Goal: Task Accomplishment & Management: Use online tool/utility

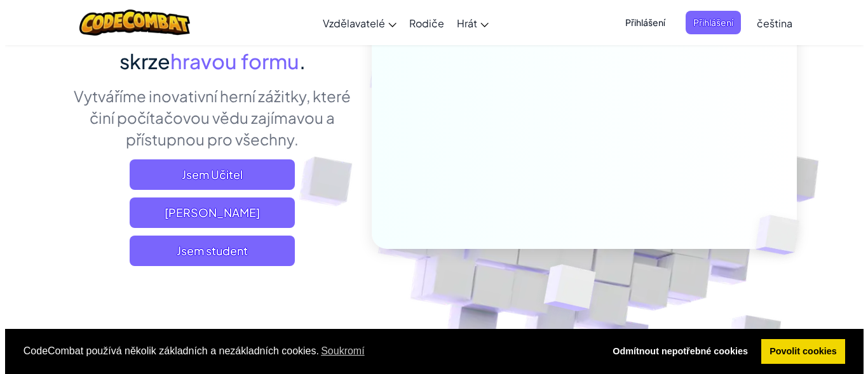
scroll to position [166, 0]
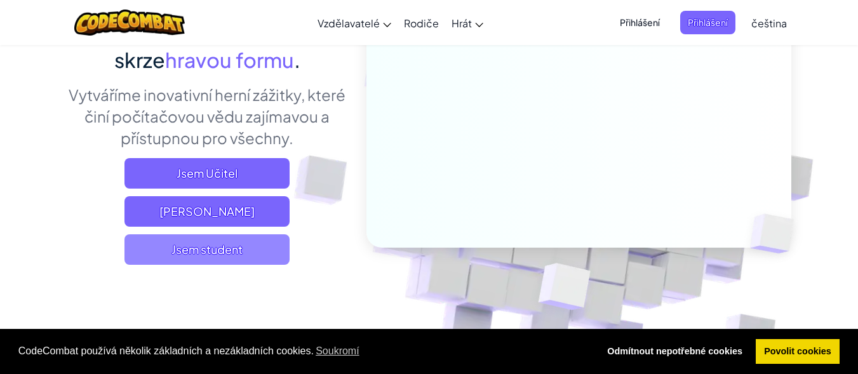
click at [235, 243] on span "Jsem student" at bounding box center [207, 249] width 165 height 31
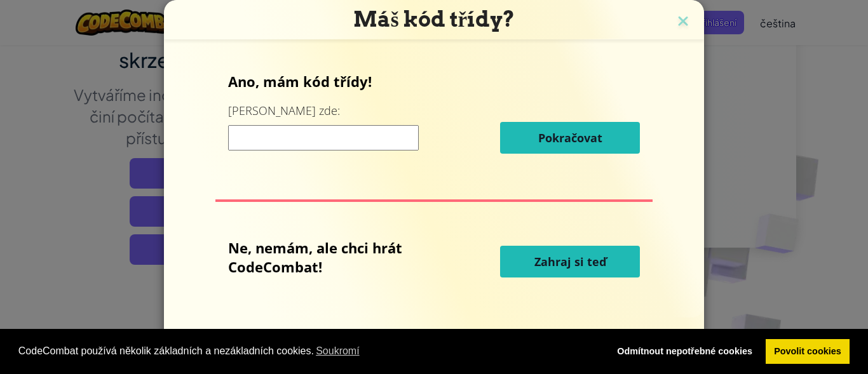
click at [575, 257] on span "Zahraj si teď" at bounding box center [570, 261] width 72 height 15
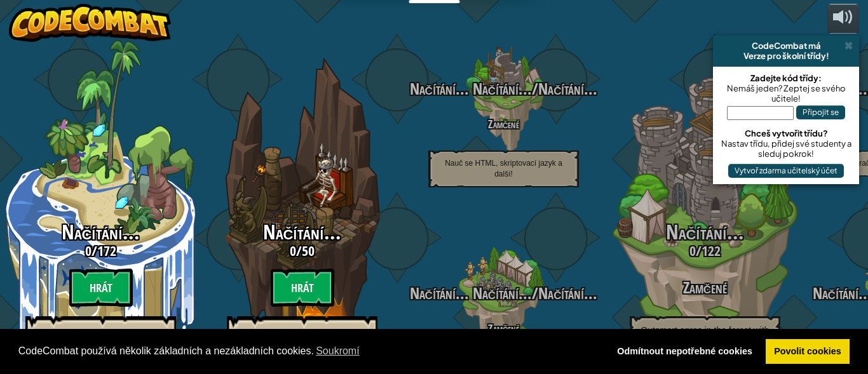
select select "cs"
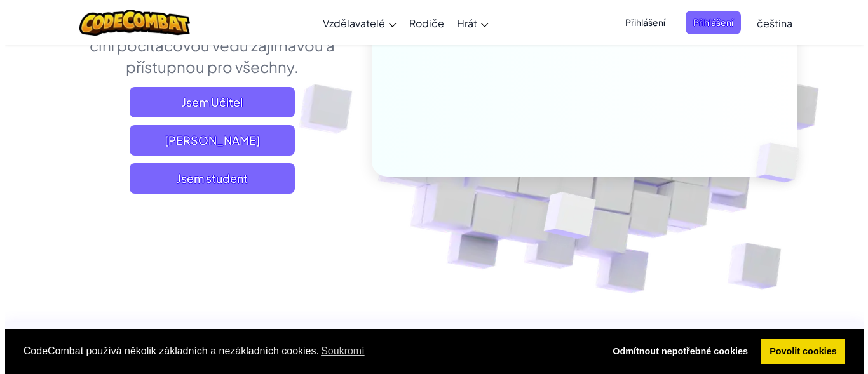
scroll to position [243, 0]
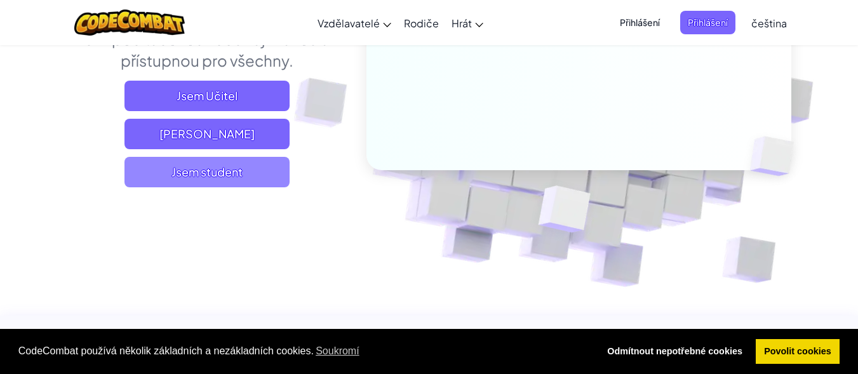
click at [161, 172] on span "Jsem student" at bounding box center [207, 172] width 165 height 31
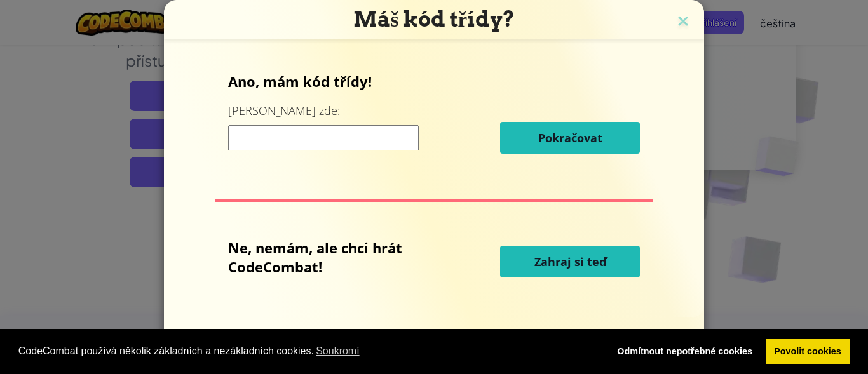
click at [563, 266] on span "Zahraj si teď" at bounding box center [570, 261] width 72 height 15
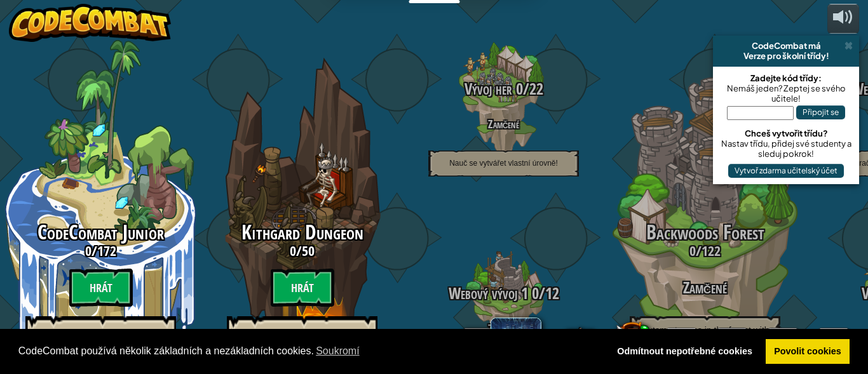
select select "cs"
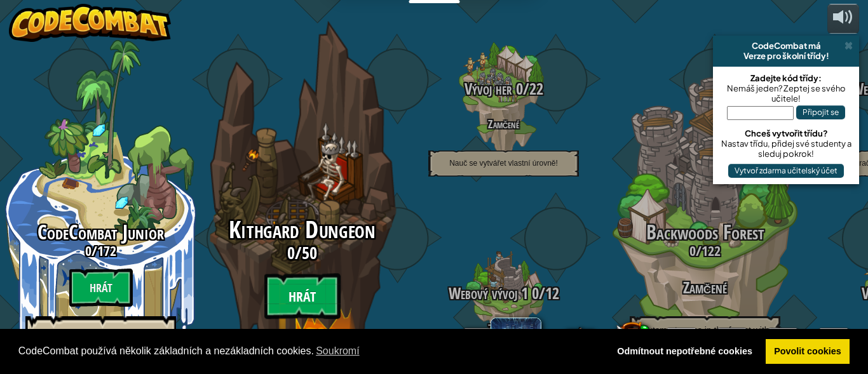
click at [285, 274] on btn "Hrát" at bounding box center [302, 297] width 76 height 46
select select "cs"
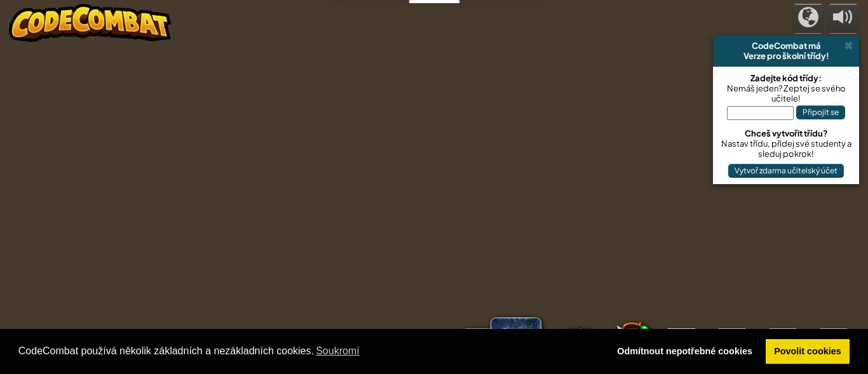
select select "cs"
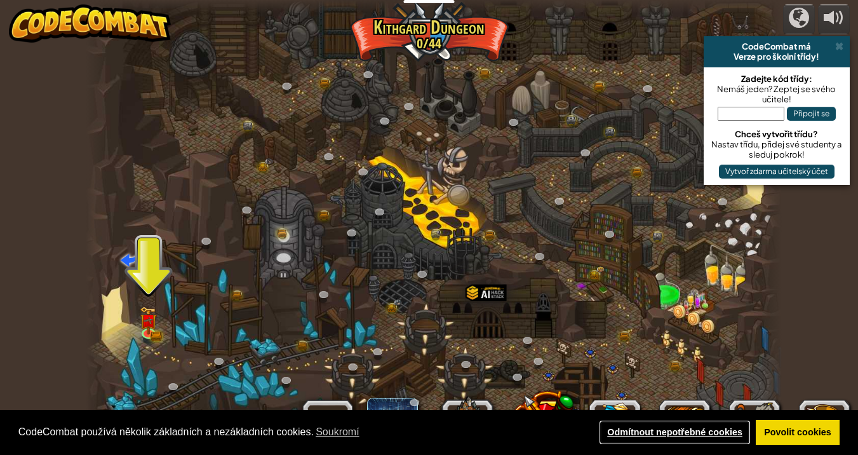
click at [632, 374] on link "Odmítnout nepotřebné cookies" at bounding box center [675, 432] width 153 height 25
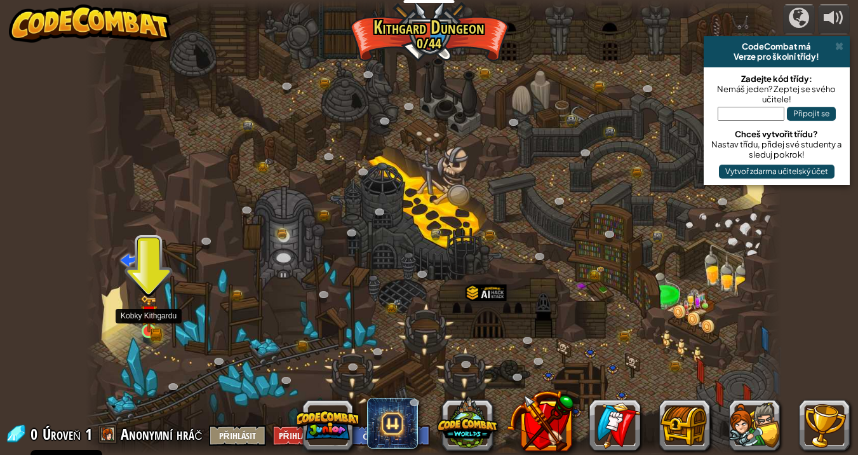
click at [146, 322] on img at bounding box center [148, 313] width 17 height 37
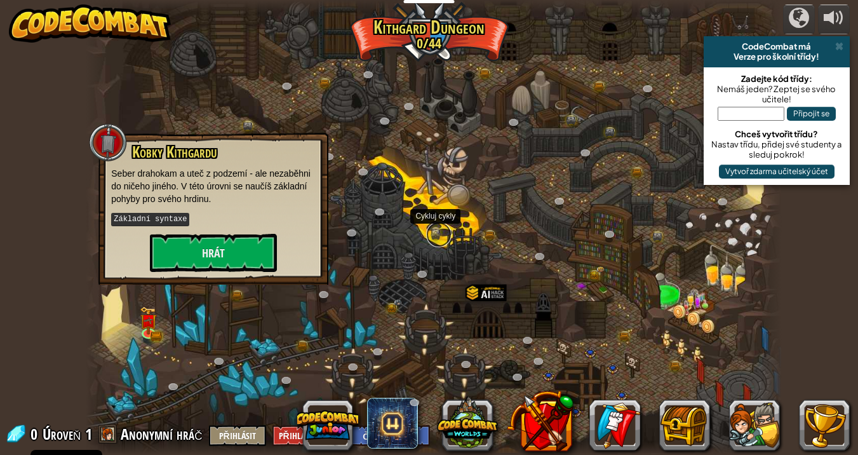
click at [437, 238] on link at bounding box center [438, 234] width 25 height 25
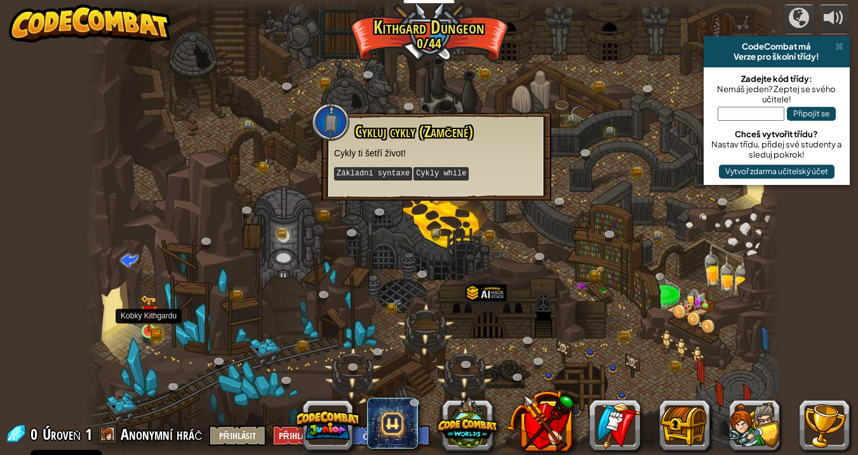
click at [154, 325] on img at bounding box center [148, 313] width 17 height 37
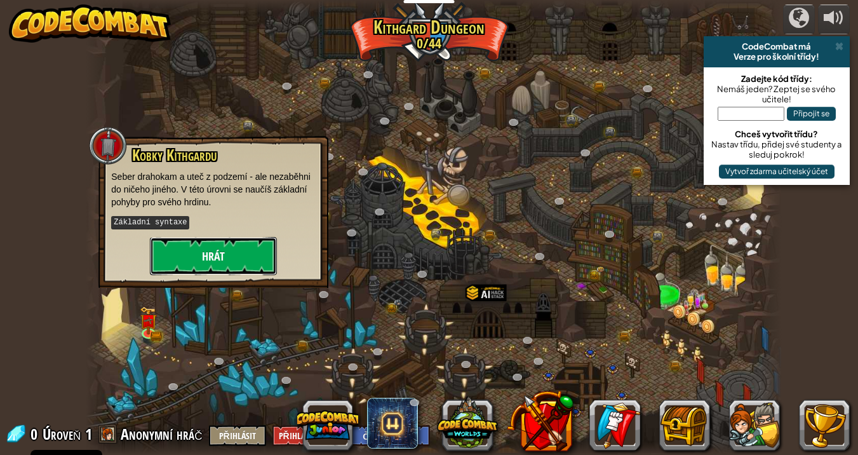
click at [226, 247] on button "Hrát" at bounding box center [213, 256] width 127 height 38
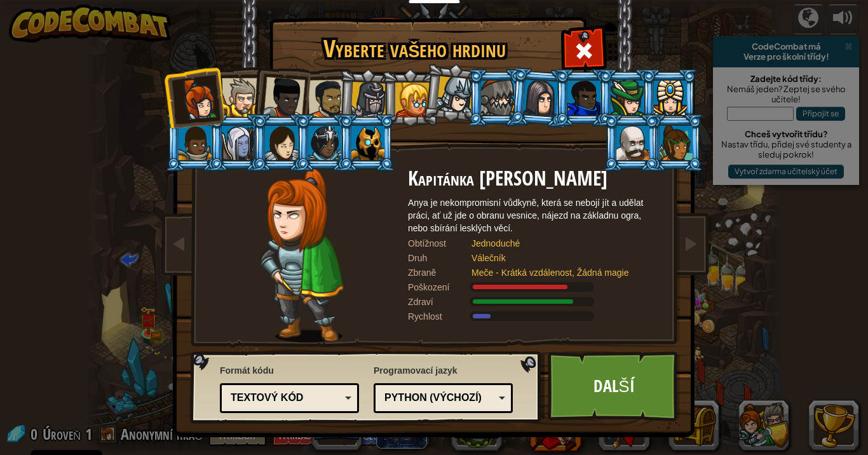
click at [271, 159] on div at bounding box center [281, 143] width 33 height 34
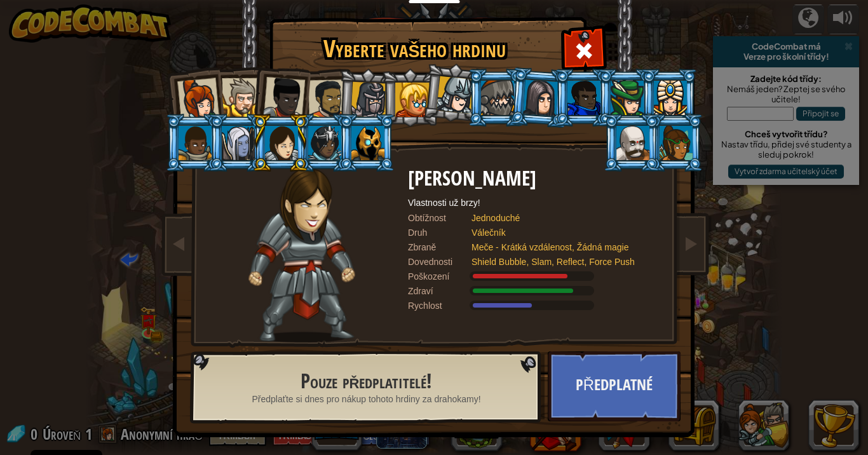
click at [199, 104] on div at bounding box center [198, 99] width 42 height 42
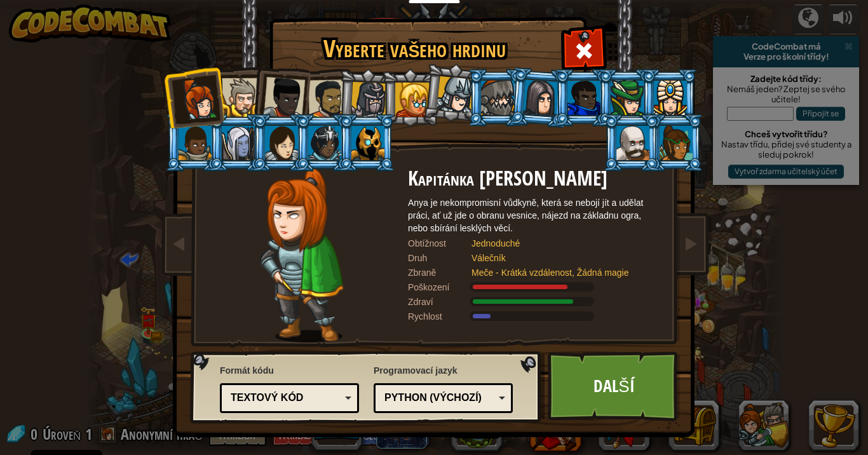
click at [453, 91] on div at bounding box center [455, 94] width 37 height 37
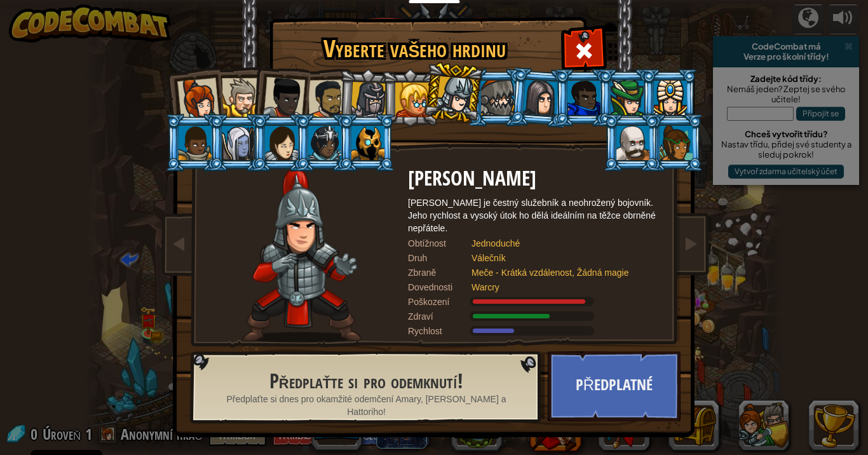
click at [451, 92] on div at bounding box center [455, 94] width 37 height 37
click at [670, 143] on div at bounding box center [676, 143] width 33 height 34
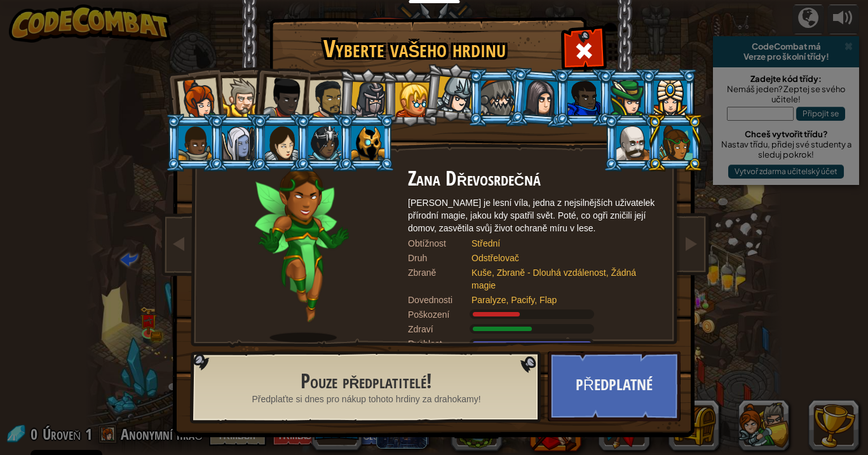
click at [203, 83] on div at bounding box center [198, 99] width 42 height 42
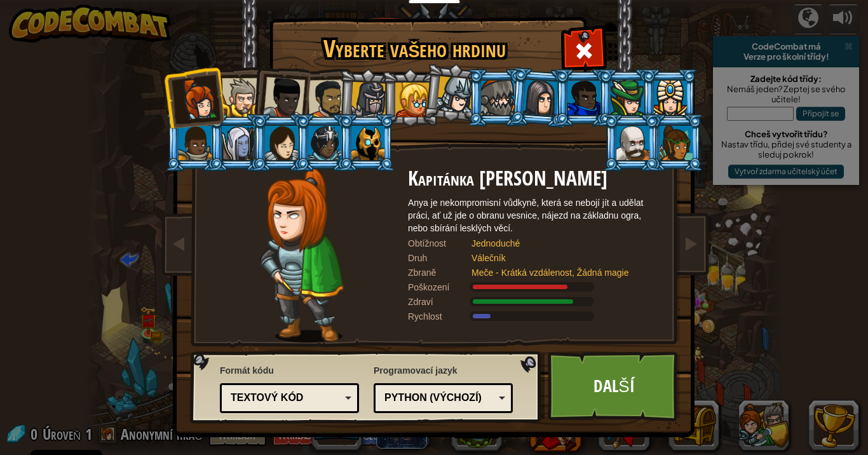
click at [263, 88] on div at bounding box center [284, 98] width 42 height 42
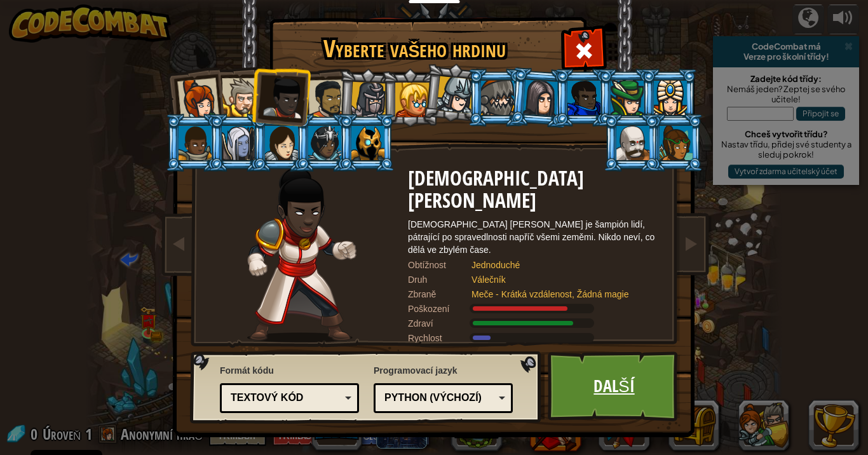
click at [638, 374] on link "Další" at bounding box center [614, 386] width 133 height 70
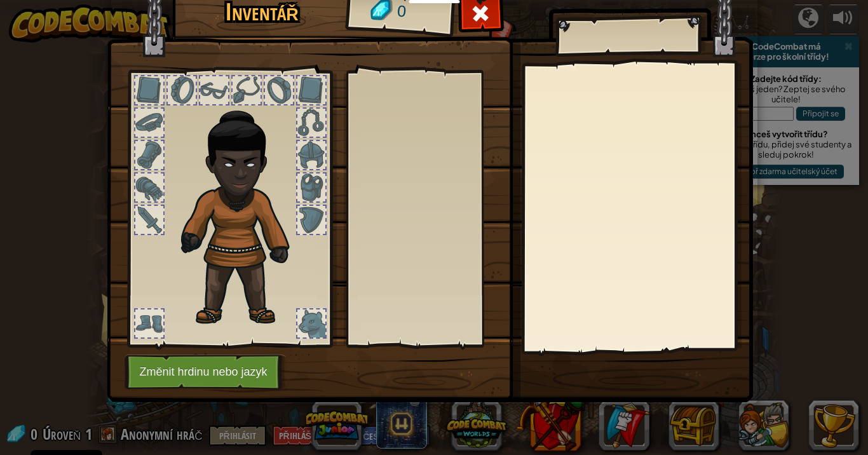
click at [635, 374] on div "Inventář 0 Nasadit Sundat Předplaťte si pro odemknutí! (omezeno v této úrovni) …" at bounding box center [434, 227] width 868 height 455
click at [132, 270] on div at bounding box center [230, 205] width 210 height 286
click at [126, 266] on div at bounding box center [230, 205] width 210 height 286
click at [136, 247] on div at bounding box center [230, 205] width 210 height 286
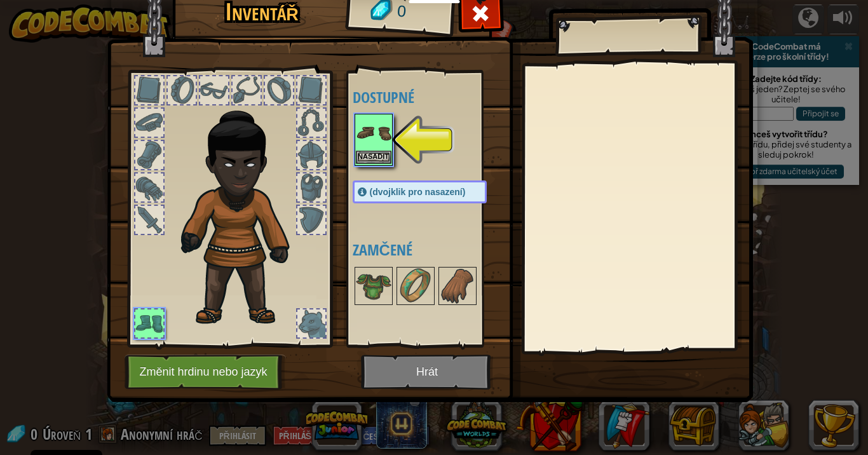
click at [378, 114] on div "Nasadit" at bounding box center [374, 140] width 38 height 52
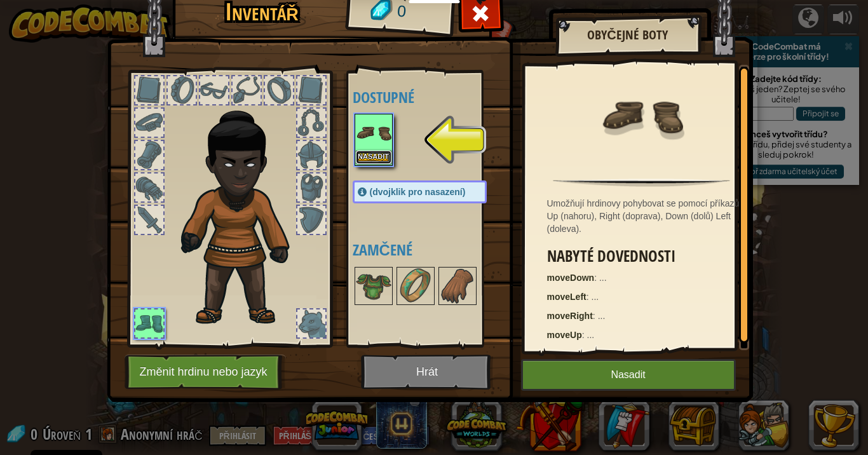
click at [386, 153] on button "Nasadit" at bounding box center [374, 157] width 36 height 13
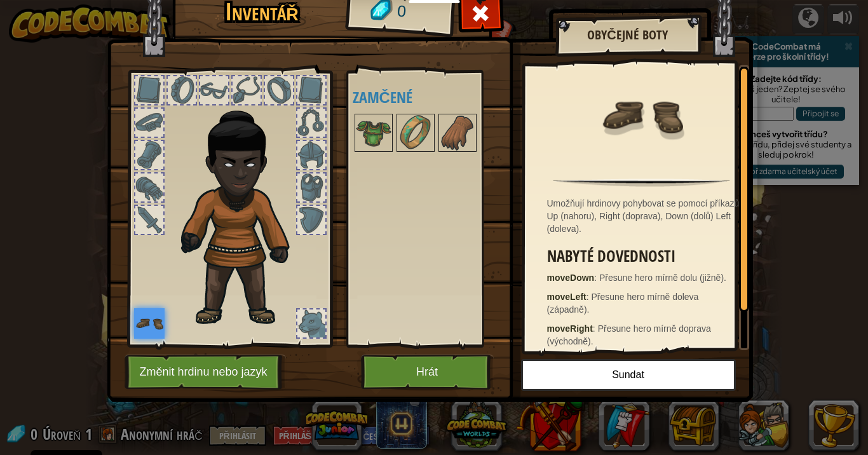
click at [300, 319] on div at bounding box center [311, 323] width 28 height 28
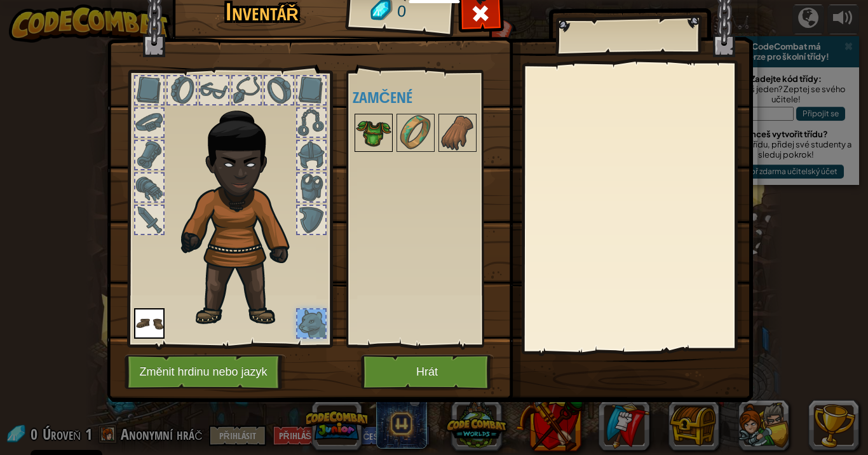
click at [377, 132] on img at bounding box center [374, 133] width 36 height 36
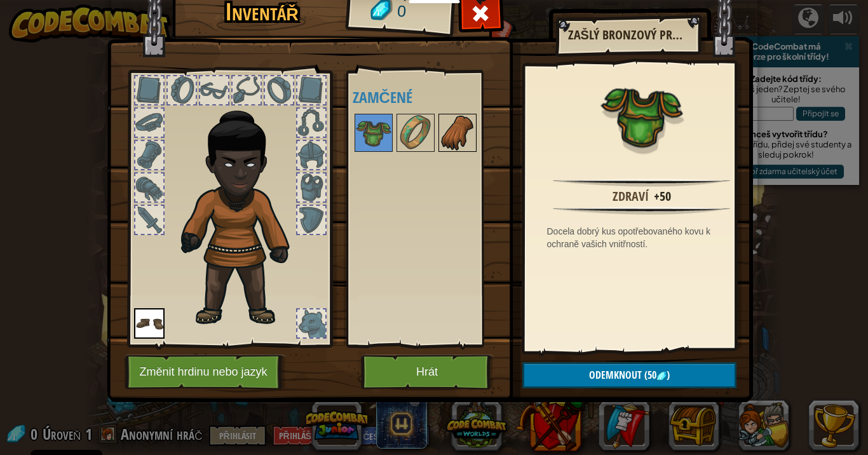
click at [459, 142] on img at bounding box center [458, 133] width 36 height 36
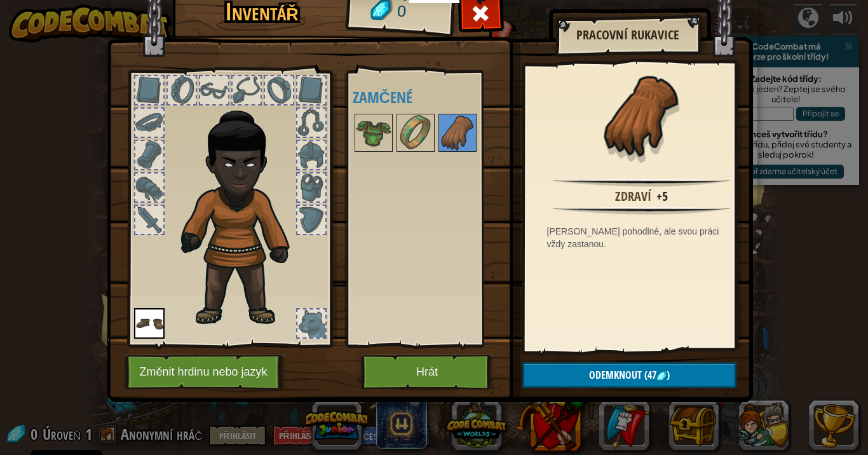
click at [146, 185] on div at bounding box center [149, 187] width 28 height 28
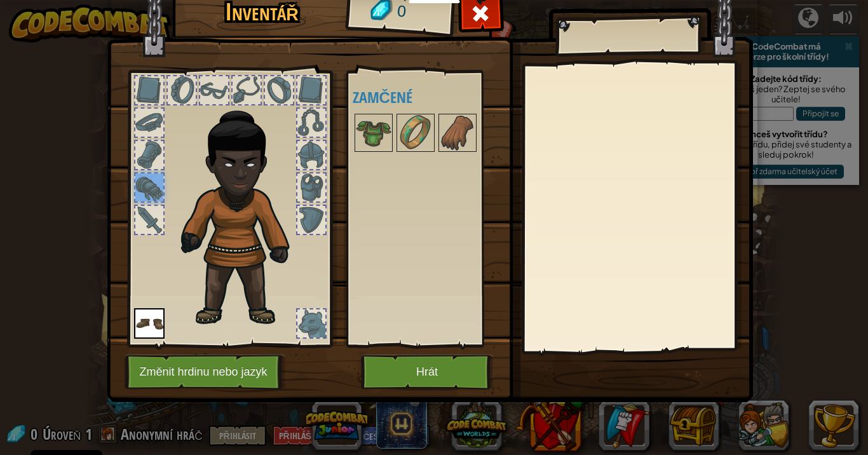
click at [151, 214] on div at bounding box center [149, 220] width 28 height 28
click at [145, 150] on div at bounding box center [149, 155] width 28 height 28
click at [142, 116] on div at bounding box center [149, 123] width 28 height 28
click at [137, 86] on div at bounding box center [149, 90] width 28 height 28
click at [186, 88] on div at bounding box center [182, 90] width 28 height 28
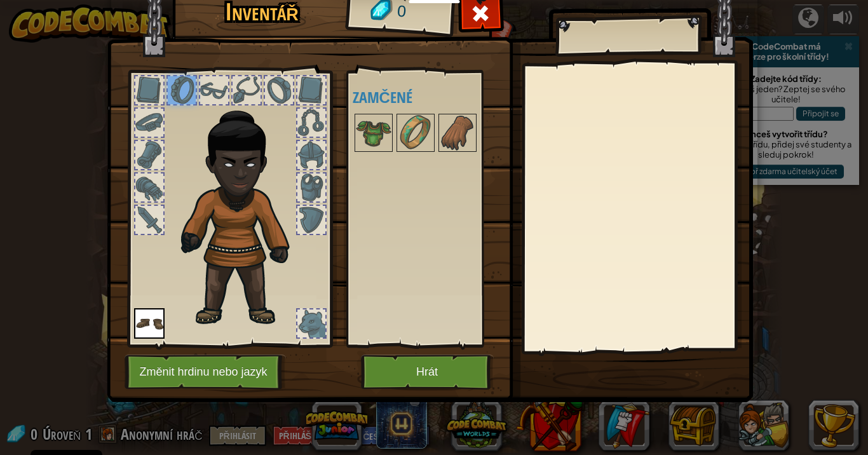
click at [219, 78] on div at bounding box center [214, 90] width 28 height 28
click at [240, 79] on div at bounding box center [247, 90] width 28 height 28
click at [377, 119] on img at bounding box center [374, 133] width 36 height 36
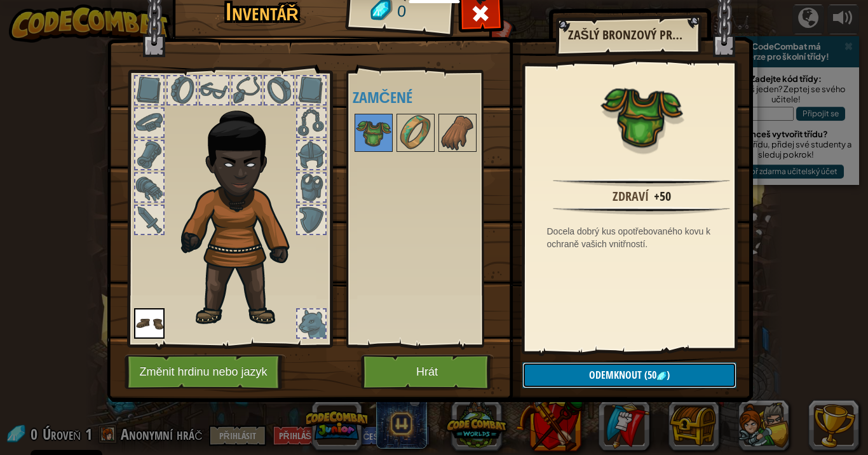
click at [674, 371] on button "Odemknout (50 )" at bounding box center [629, 375] width 214 height 26
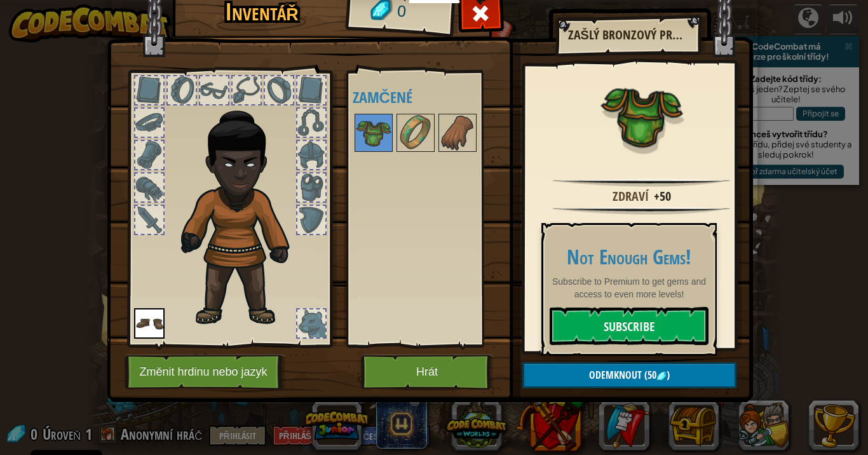
click at [609, 170] on div at bounding box center [641, 123] width 221 height 104
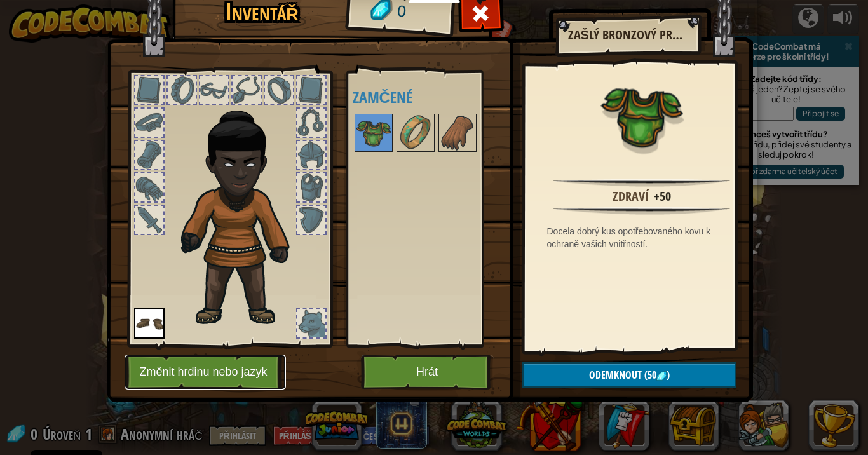
click at [177, 361] on button "Změnit hrdinu nebo jazyk" at bounding box center [205, 372] width 161 height 35
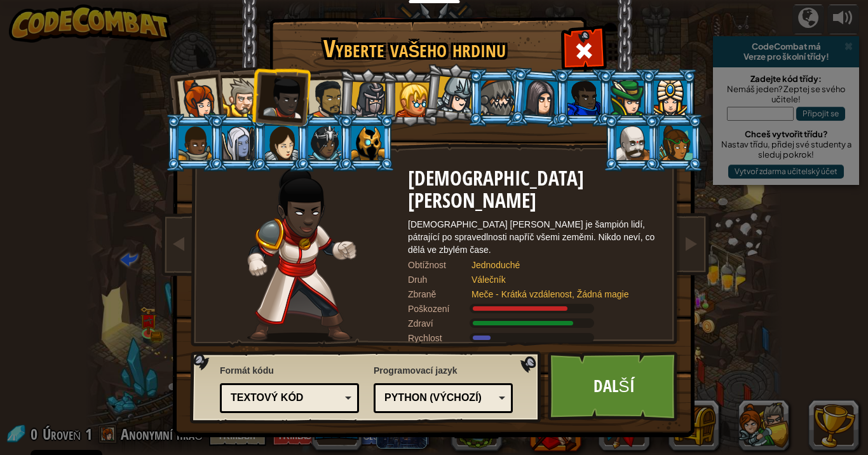
click at [680, 133] on div at bounding box center [676, 143] width 33 height 34
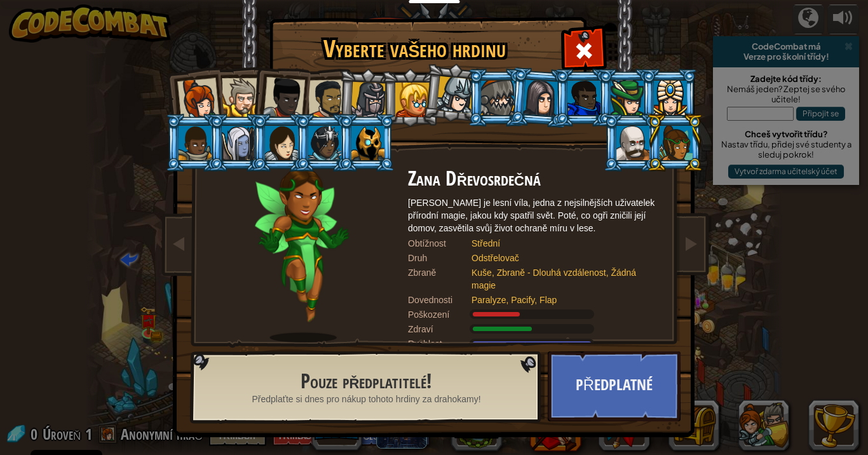
click at [179, 95] on div at bounding box center [198, 99] width 42 height 42
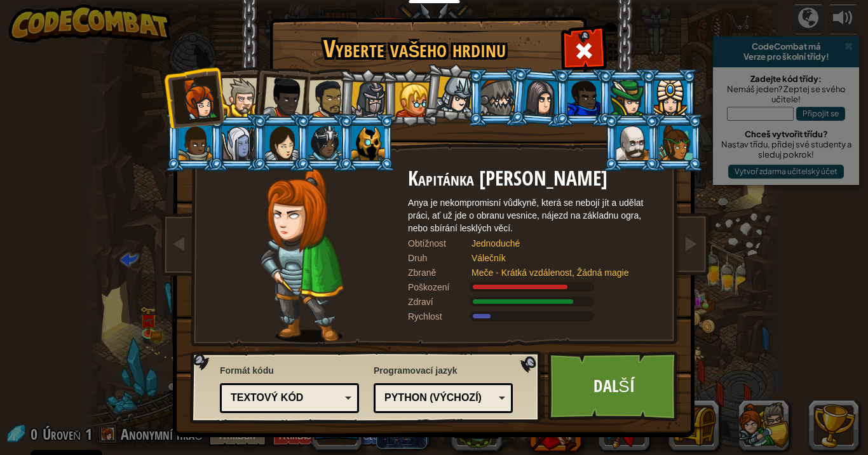
click at [229, 85] on div at bounding box center [241, 97] width 39 height 39
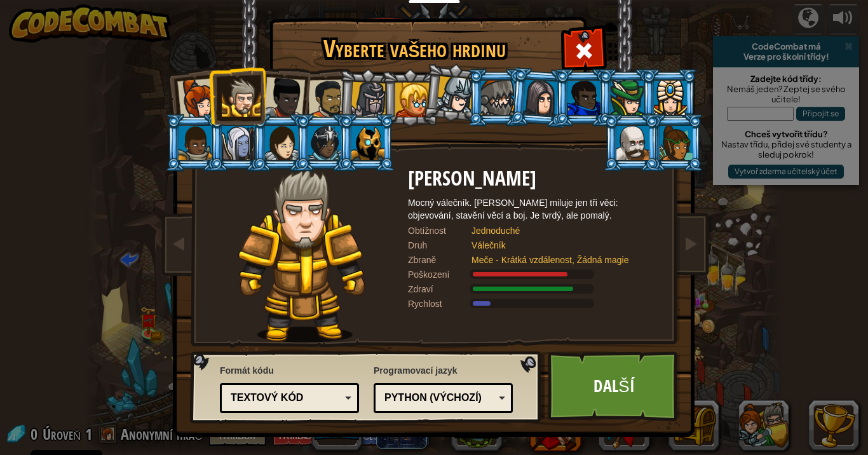
click at [317, 97] on div at bounding box center [327, 98] width 39 height 39
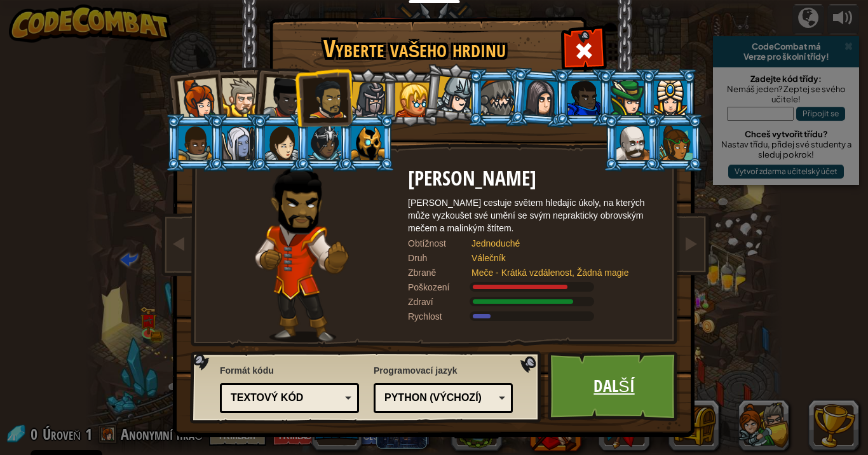
click at [595, 374] on link "Další" at bounding box center [614, 386] width 133 height 70
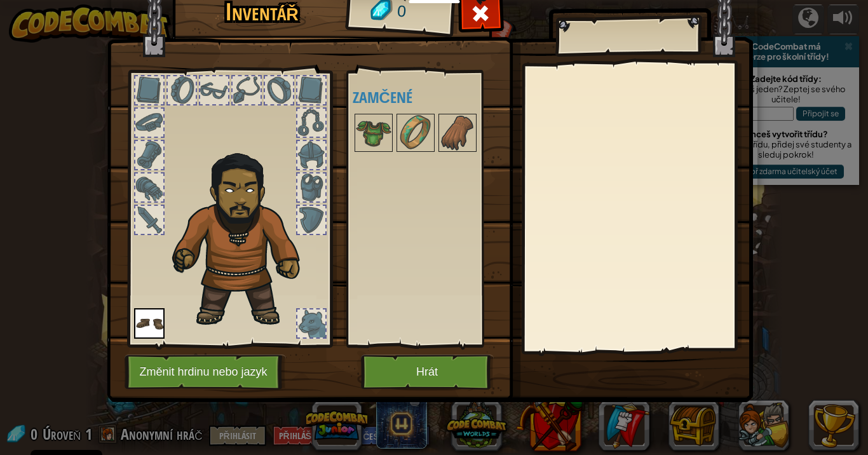
click at [146, 326] on img at bounding box center [149, 323] width 31 height 31
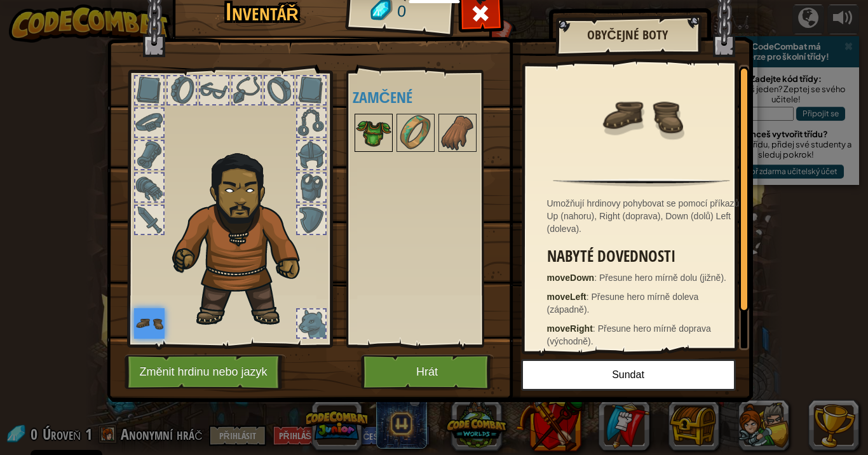
click at [371, 134] on img at bounding box center [374, 133] width 36 height 36
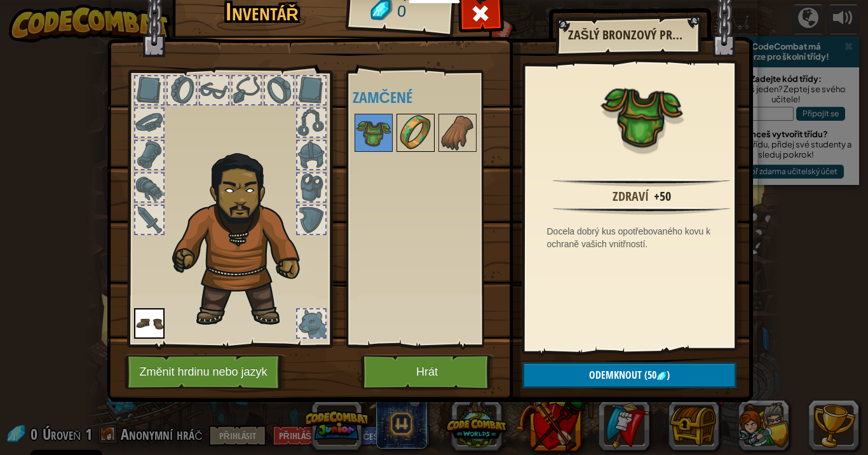
click at [400, 125] on img at bounding box center [416, 133] width 36 height 36
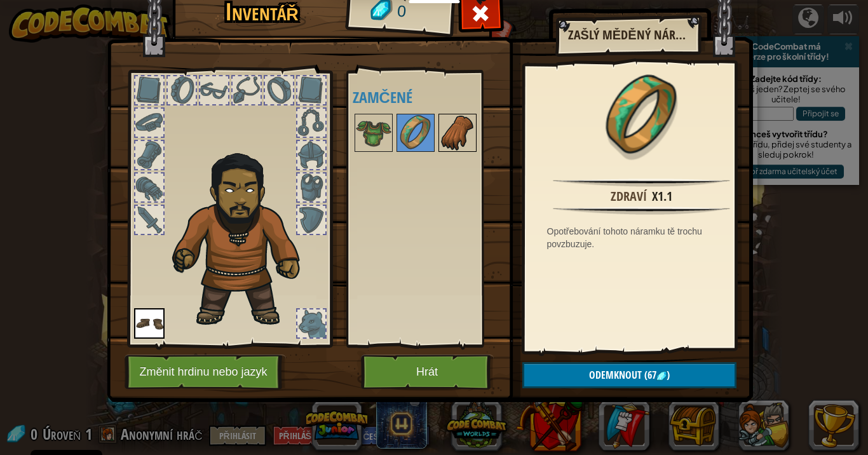
click at [456, 137] on img at bounding box center [458, 133] width 36 height 36
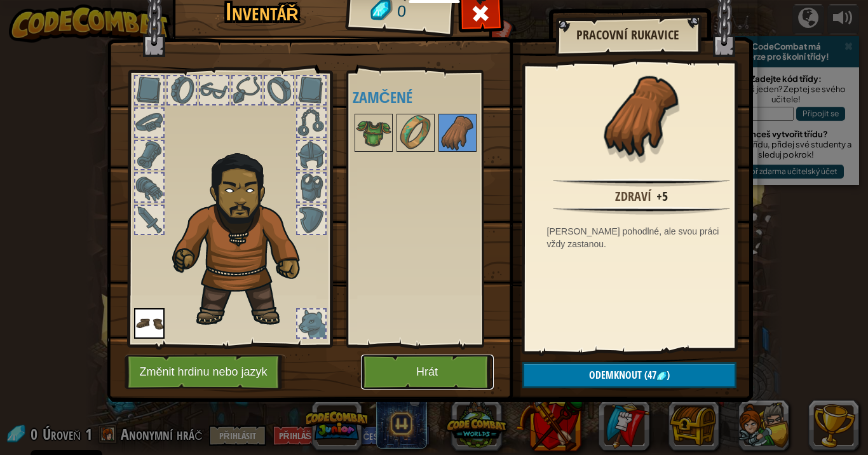
click at [405, 370] on button "Hrát" at bounding box center [427, 372] width 133 height 35
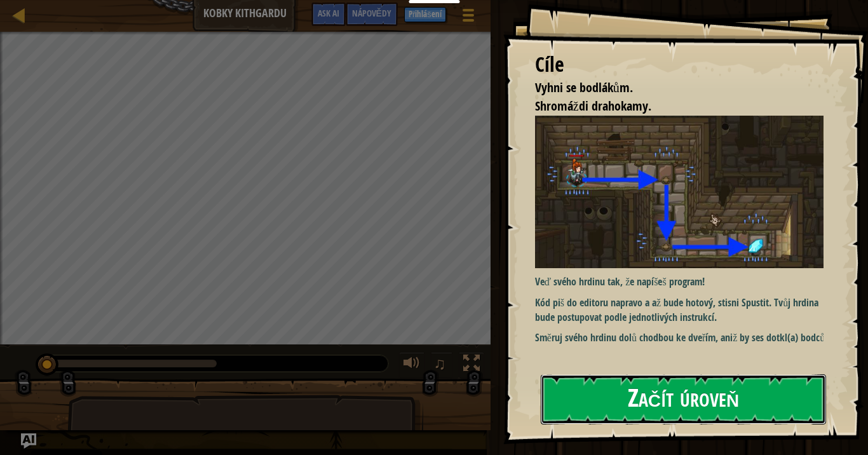
click at [776, 374] on button "Začít úroveň" at bounding box center [683, 399] width 285 height 50
click at [758, 374] on button "Začít úroveň" at bounding box center [683, 399] width 285 height 50
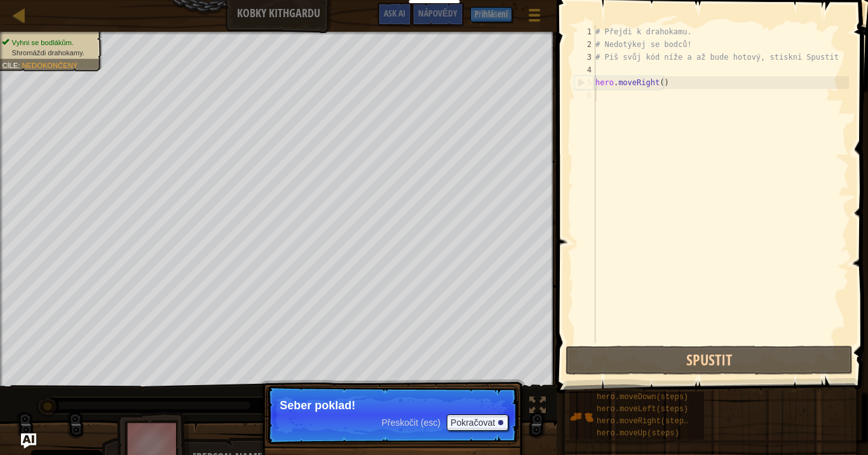
click at [414, 374] on p "Seber poklad!" at bounding box center [393, 405] width 226 height 13
click at [417, 374] on div "Přeskočit (esc) Pokračovat" at bounding box center [445, 422] width 127 height 17
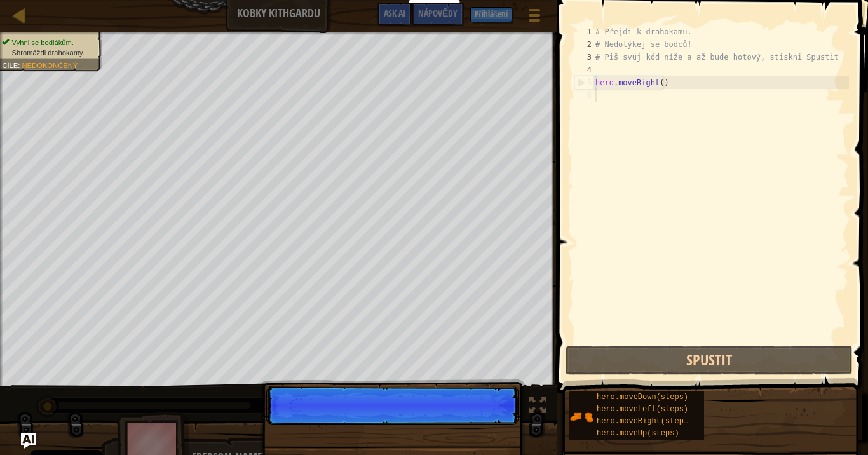
click at [426, 374] on p "Přeskočit (esc) Pokračovat" at bounding box center [392, 405] width 252 height 39
click at [414, 374] on p "Přeskočit (esc) Pokračovat" at bounding box center [392, 405] width 252 height 39
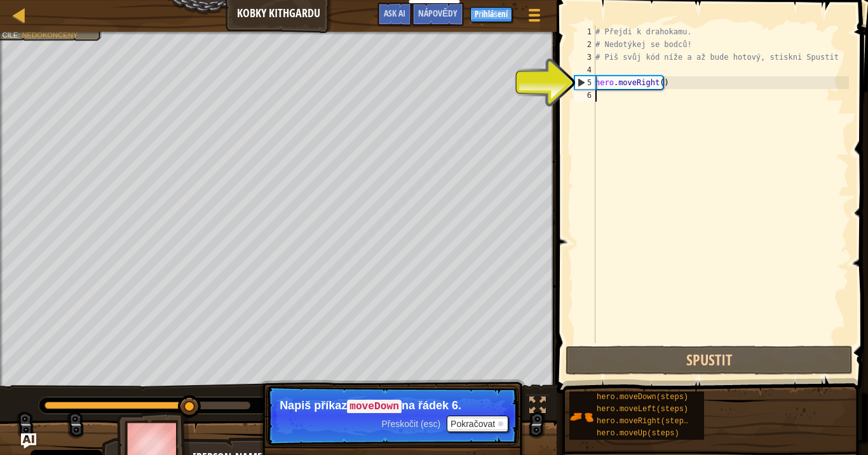
click at [712, 76] on div "# Přejdi k drahokamu. # Nedotýkej se bodců! # Piš svůj kód níže a až bude hotov…" at bounding box center [721, 196] width 256 height 343
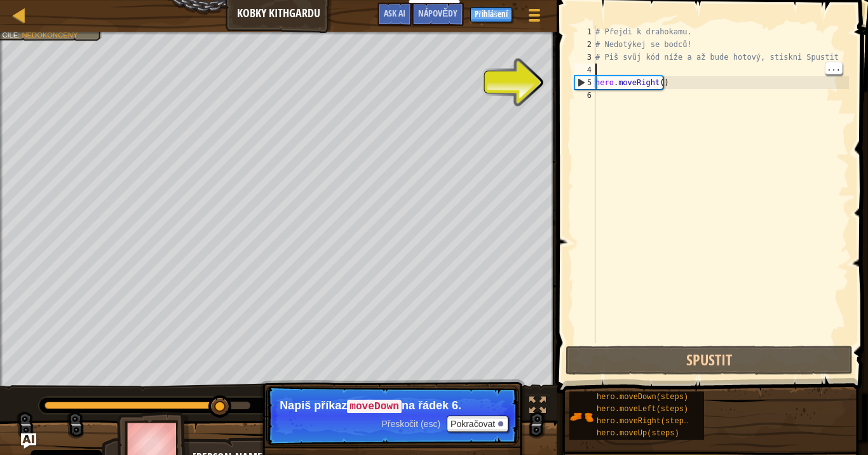
click at [637, 77] on div "# Přejdi k drahokamu. # Nedotýkej se bodců! # Piš svůj kód níže a až bude hotov…" at bounding box center [721, 196] width 256 height 343
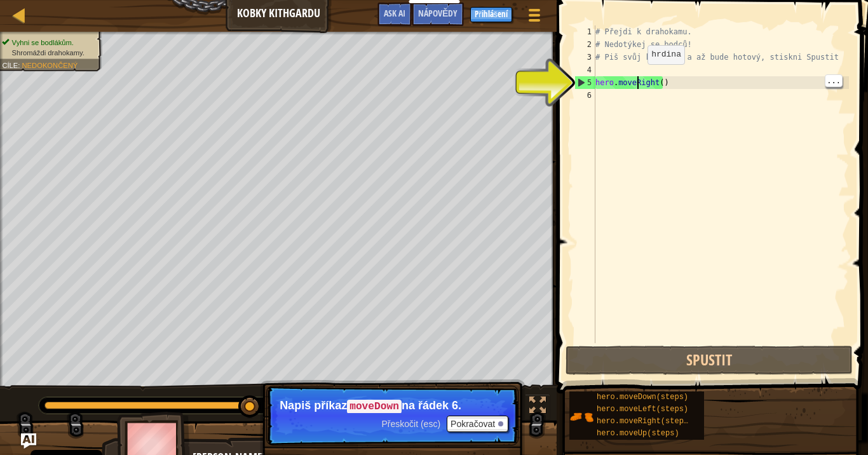
click at [682, 76] on div "# Přejdi k drahokamu. # Nedotýkej se bodců! # Piš svůj kód níže a až bude hotov…" at bounding box center [721, 196] width 256 height 343
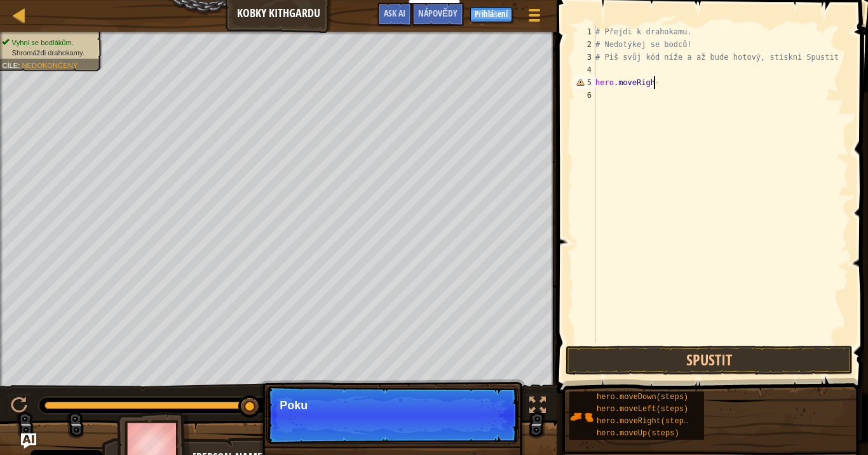
scroll to position [6, 4]
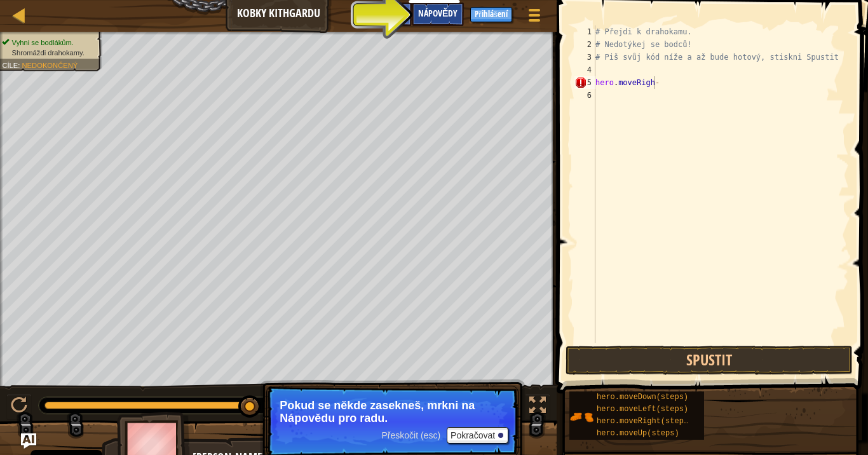
click at [452, 8] on span "Nápovědy" at bounding box center [437, 13] width 39 height 12
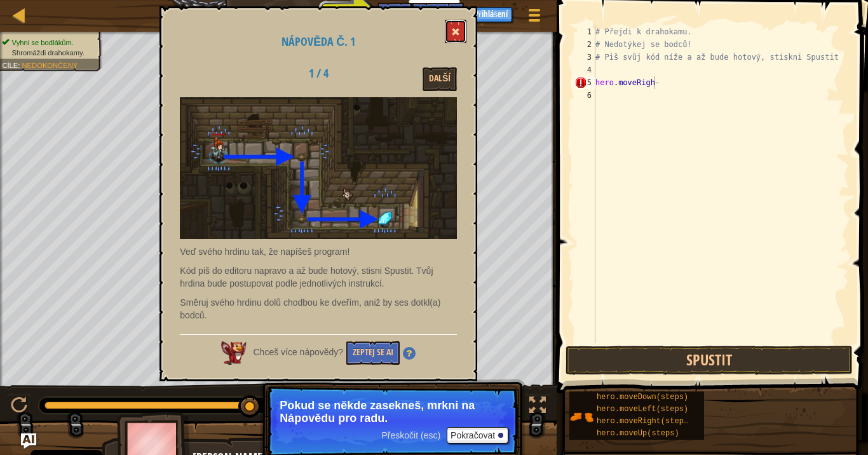
click at [454, 20] on button at bounding box center [456, 32] width 22 height 24
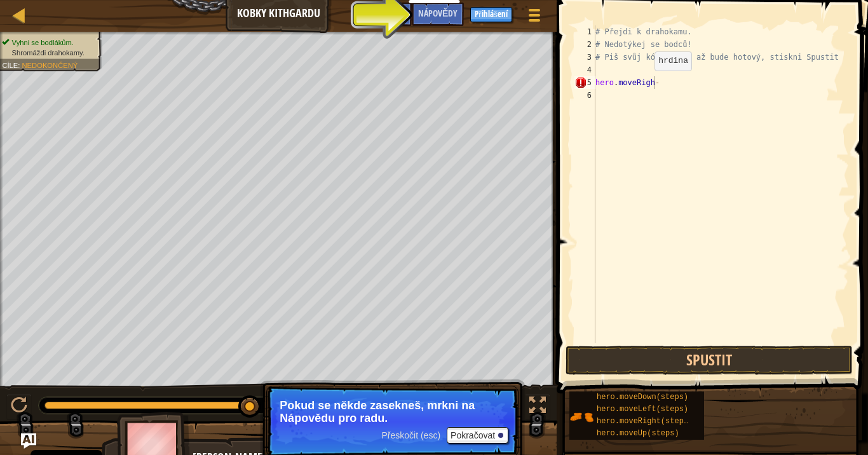
click at [643, 81] on div "# Přejdi k drahokamu. # Nedotýkej se bodců! # Piš svůj kód níže a až bude hotov…" at bounding box center [721, 196] width 256 height 343
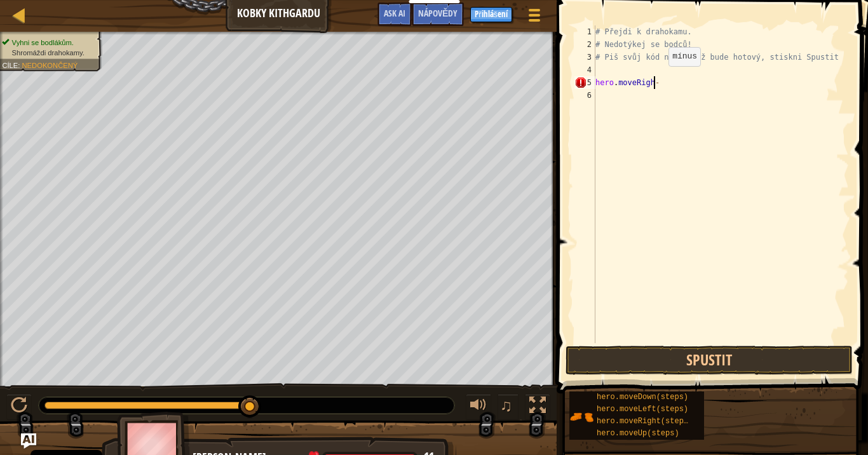
click at [658, 79] on div "# Přejdi k drahokamu. # Nedotýkej se bodců! # Piš svůj kód níže a až bude hotov…" at bounding box center [721, 196] width 256 height 343
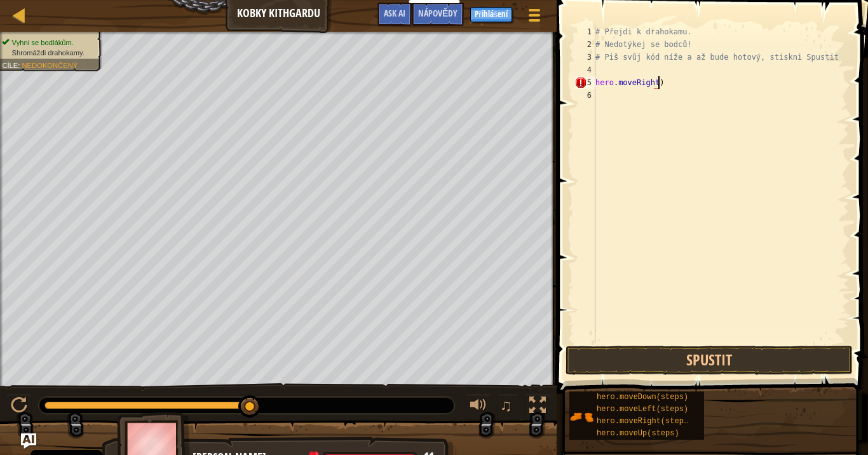
type textarea "hero.moveRight"
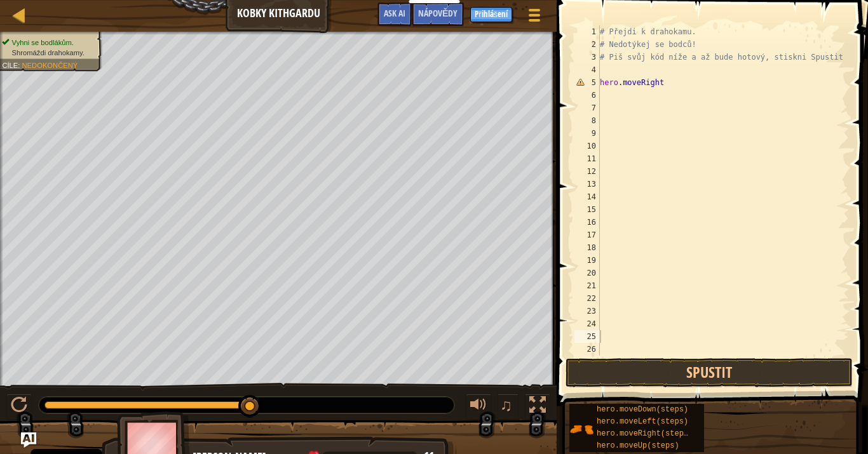
click at [672, 74] on div "# Přejdi k drahokamu. # Nedotýkej se bodců! # Piš svůj kód níže a až bude hotov…" at bounding box center [723, 203] width 252 height 356
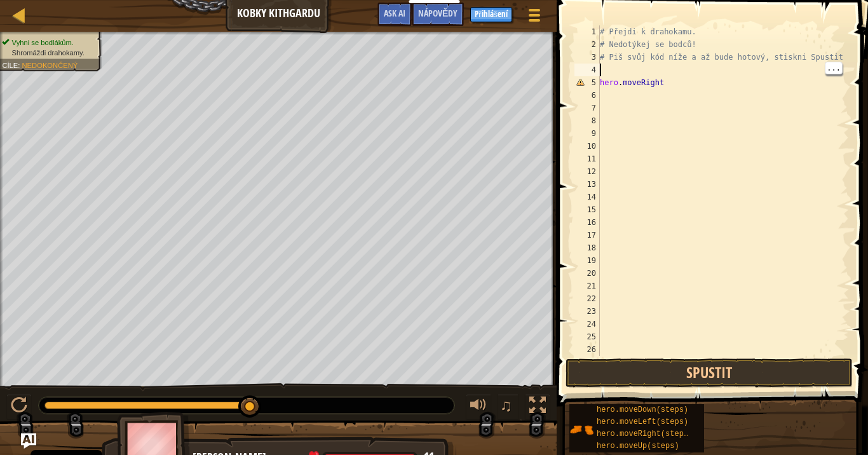
click at [668, 99] on div "# Přejdi k drahokamu. # Nedotýkej se bodců! # Piš svůj kód níže a až bude hotov…" at bounding box center [723, 203] width 252 height 356
click at [656, 83] on div "# Přejdi k drahokamu. # Nedotýkej se bodců! # Piš svůj kód níže a až bude hotov…" at bounding box center [723, 203] width 252 height 356
click at [665, 84] on div "# Přejdi k drahokamu. # Nedotýkej se bodců! # Piš svůj kód níže a až bude hotov…" at bounding box center [723, 203] width 252 height 356
type textarea "hero.moveRight)"
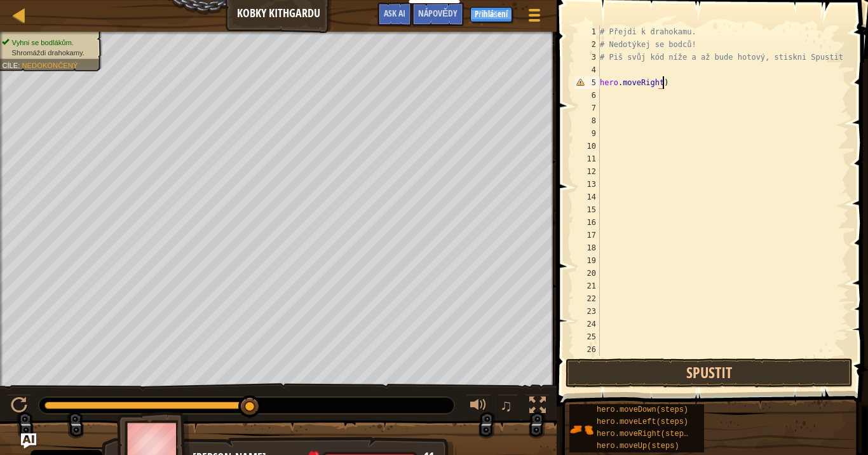
type textarea ")"
click at [863, 32] on span at bounding box center [714, 185] width 322 height 444
type textarea "hero.moveRight"
click at [679, 85] on div "# Přejdi k drahokamu. # Nedotýkej se bodců! # Piš svůj kód níže a až bude hotov…" at bounding box center [718, 203] width 242 height 356
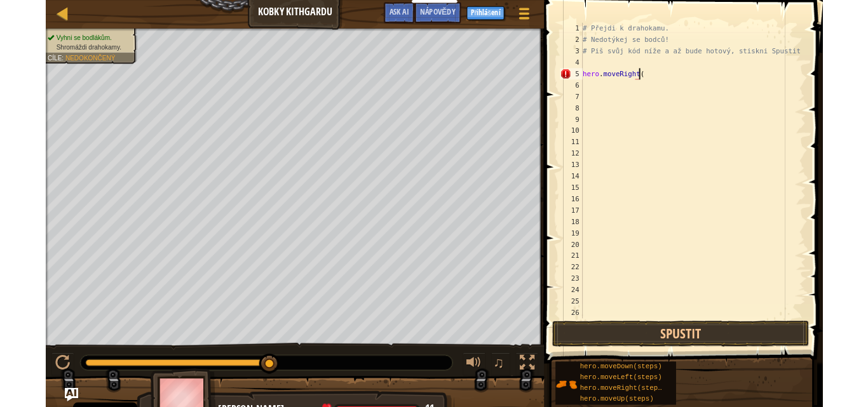
scroll to position [6, 5]
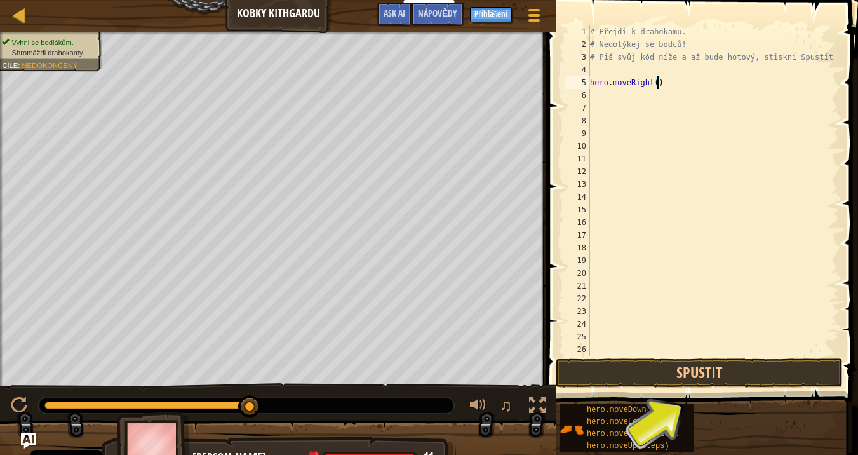
type textarea "hero.moveRight()"
click at [205, 374] on div "[PERSON_NAME]" at bounding box center [318, 457] width 251 height 17
click at [768, 360] on button "Spustit" at bounding box center [699, 372] width 287 height 29
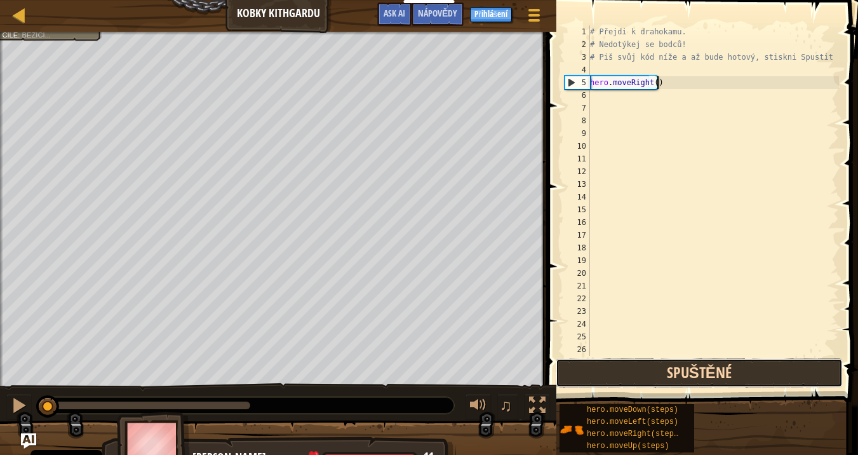
click at [771, 374] on button "Spuštěné" at bounding box center [699, 372] width 287 height 29
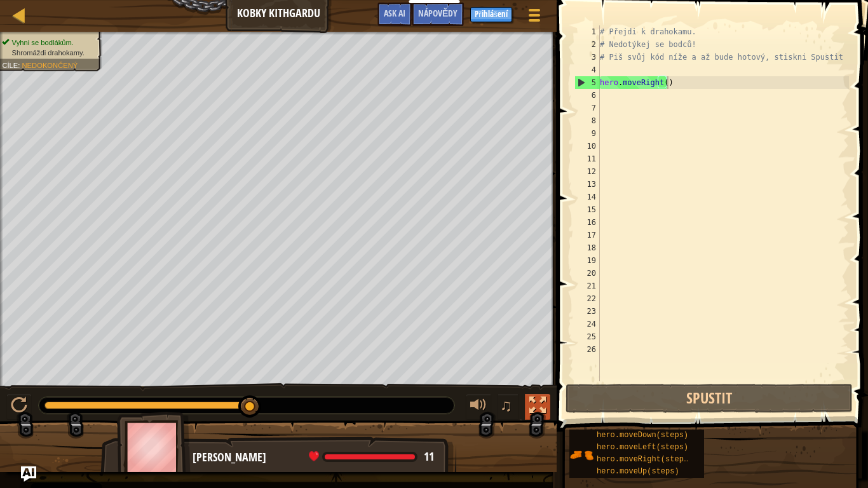
click at [533, 374] on div at bounding box center [537, 405] width 17 height 17
click at [480, 374] on div at bounding box center [478, 405] width 17 height 17
click at [477, 374] on div "♫" at bounding box center [278, 402] width 557 height 38
click at [477, 374] on div at bounding box center [478, 405] width 17 height 17
click at [476, 374] on div at bounding box center [478, 405] width 17 height 17
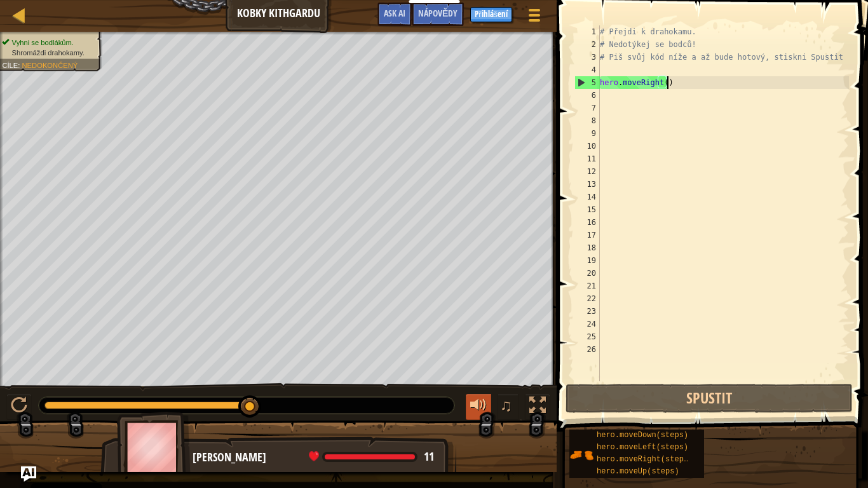
click at [476, 374] on div at bounding box center [478, 405] width 17 height 17
click at [468, 374] on button at bounding box center [478, 407] width 25 height 26
click at [472, 374] on div at bounding box center [478, 405] width 17 height 17
click at [499, 374] on button "♫" at bounding box center [509, 407] width 22 height 26
click at [502, 374] on span "♫" at bounding box center [506, 405] width 13 height 19
